Goal: Browse casually: Explore the website without a specific task or goal

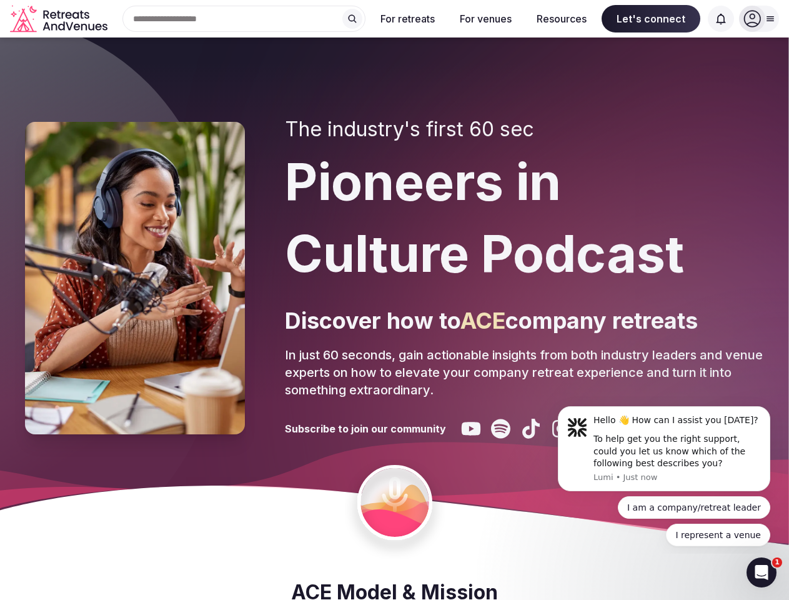
click at [394, 300] on div "The industry's first 60 sec Pioneers in Culture Podcast Discover how to ACE com…" at bounding box center [524, 277] width 479 height 321
click at [244, 19] on div "Search Popular Destinations [GEOGRAPHIC_DATA], [GEOGRAPHIC_DATA] [GEOGRAPHIC_DA…" at bounding box center [238, 19] width 253 height 26
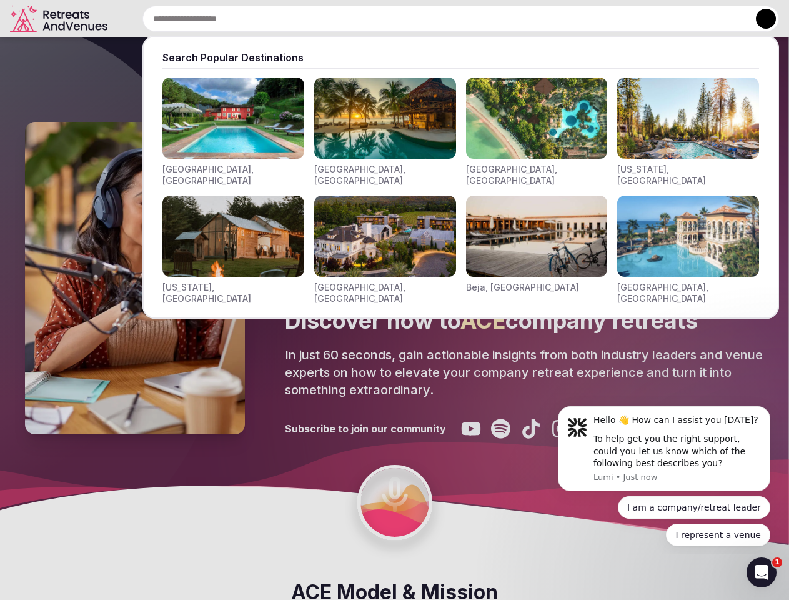
click at [352, 19] on input "text" at bounding box center [460, 19] width 637 height 26
click at [408, 19] on input "text" at bounding box center [460, 19] width 637 height 26
click at [486, 19] on input "text" at bounding box center [460, 19] width 637 height 26
click at [562, 19] on input "text" at bounding box center [460, 19] width 637 height 26
click at [651, 19] on input "text" at bounding box center [460, 19] width 637 height 26
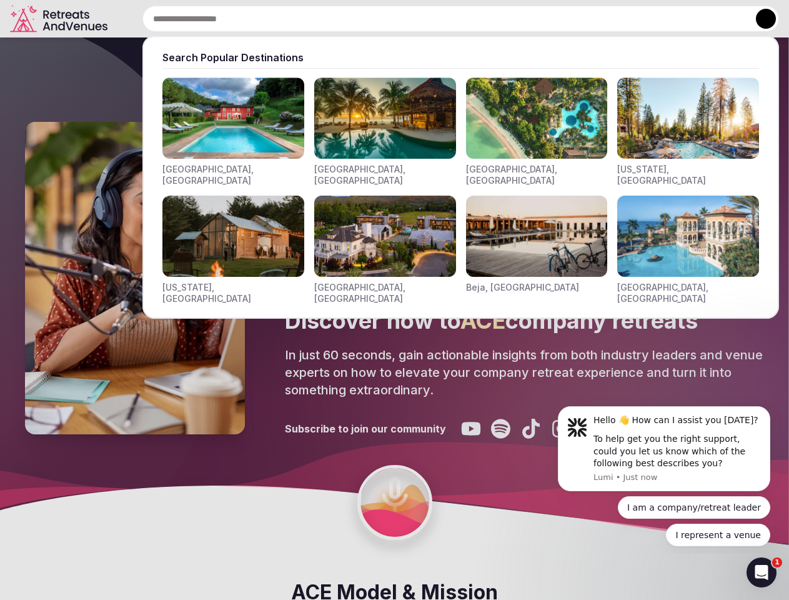
click at [721, 19] on input "text" at bounding box center [460, 19] width 637 height 26
click at [759, 19] on button at bounding box center [766, 19] width 20 height 20
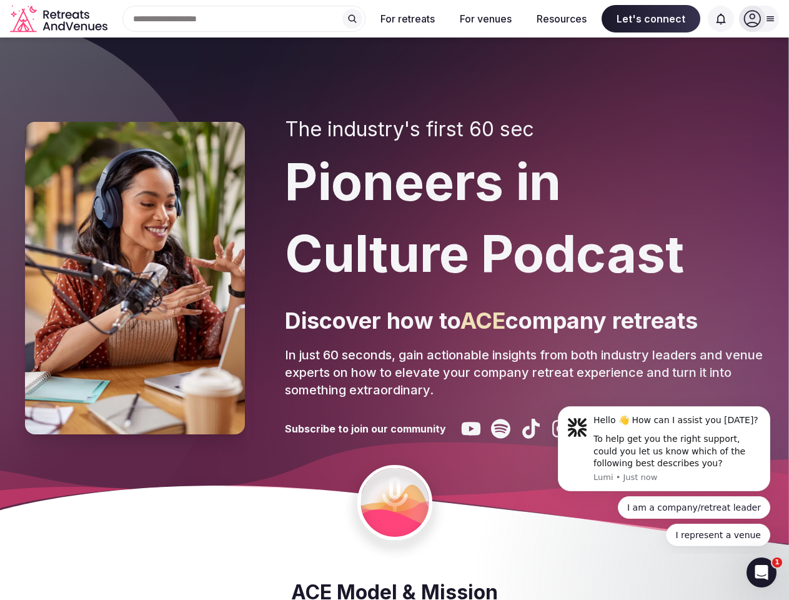
click at [664, 449] on div "To help get you the right support, could you let us know which of the following…" at bounding box center [677, 451] width 167 height 37
